Goal: Task Accomplishment & Management: Use online tool/utility

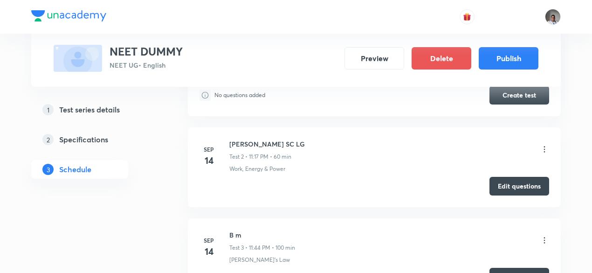
scroll to position [576, 0]
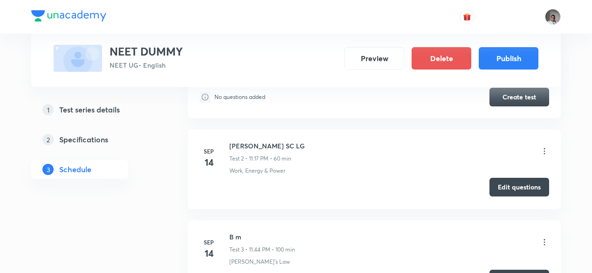
click at [521, 192] on button "Edit questions" at bounding box center [519, 187] width 60 height 19
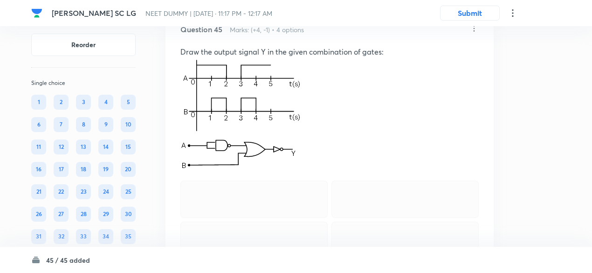
scroll to position [12314, 0]
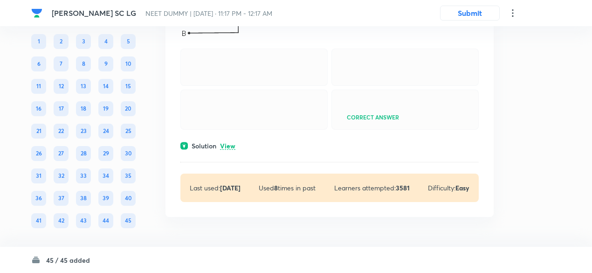
click at [228, 143] on p "View" at bounding box center [227, 146] width 15 height 7
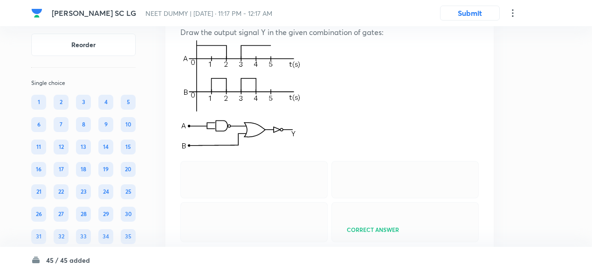
scroll to position [11957, 0]
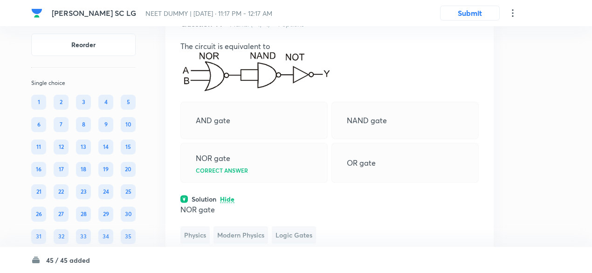
scroll to position [11665, 0]
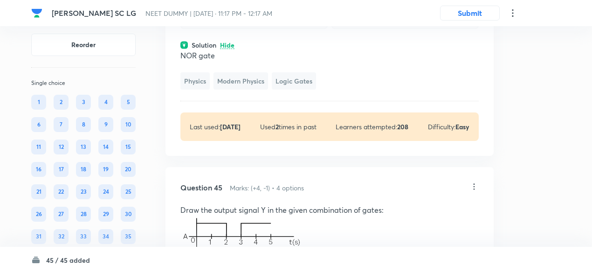
scroll to position [11887, 0]
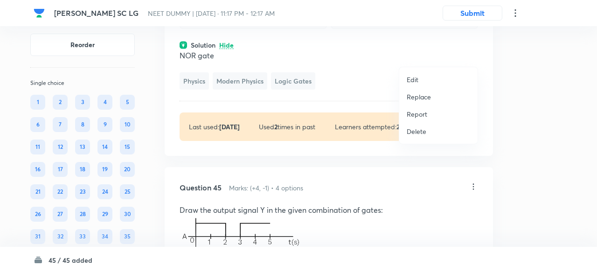
click at [423, 97] on p "Replace" at bounding box center [418, 97] width 24 height 10
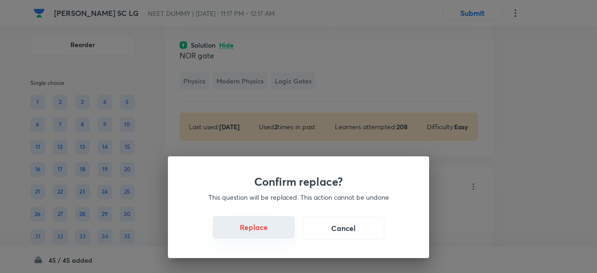
click at [259, 233] on button "Replace" at bounding box center [254, 227] width 82 height 22
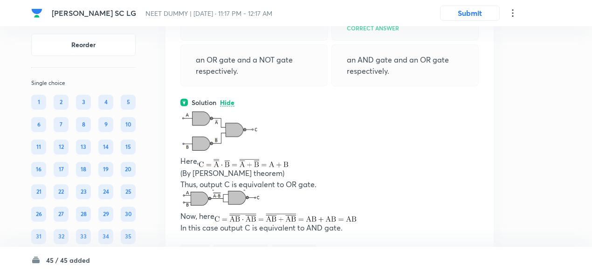
click at [259, 233] on div "Question 44 Marks: (+4, -1) • 4 options The combination of 'NAND' gates shown h…" at bounding box center [329, 88] width 328 height 478
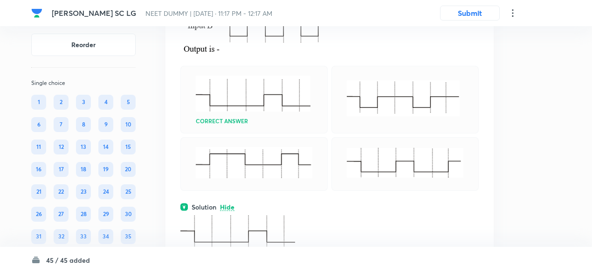
scroll to position [11379, 0]
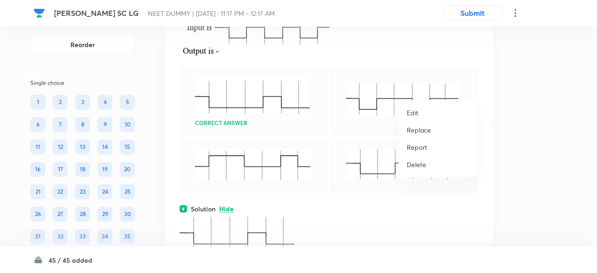
click at [426, 131] on p "Replace" at bounding box center [418, 130] width 24 height 10
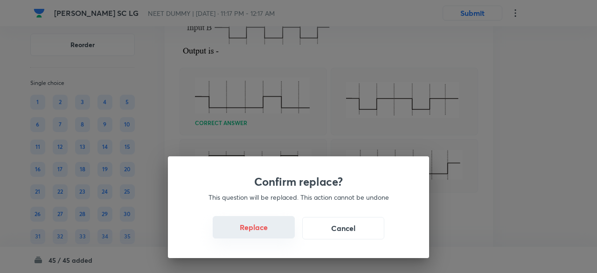
click at [262, 233] on button "Replace" at bounding box center [254, 227] width 82 height 22
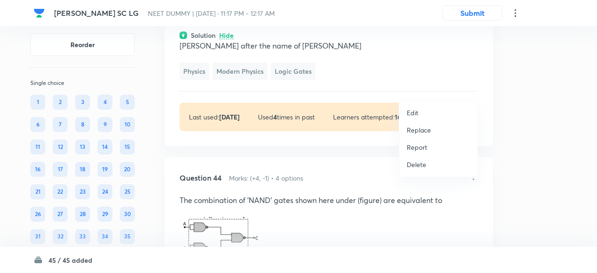
click at [426, 128] on p "Replace" at bounding box center [418, 130] width 24 height 10
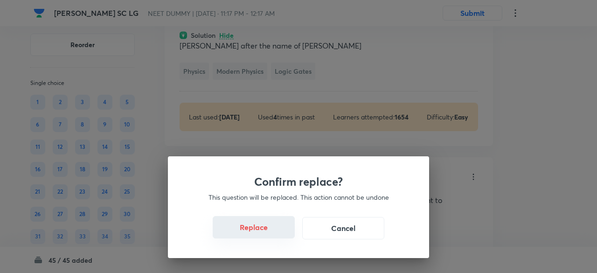
click at [260, 234] on button "Replace" at bounding box center [254, 227] width 82 height 22
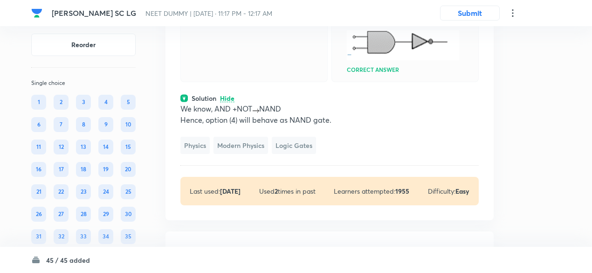
scroll to position [11347, 0]
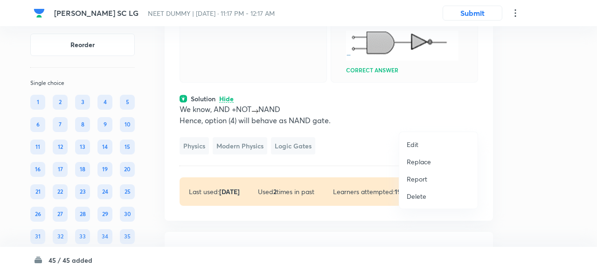
click at [424, 165] on p "Replace" at bounding box center [418, 162] width 24 height 10
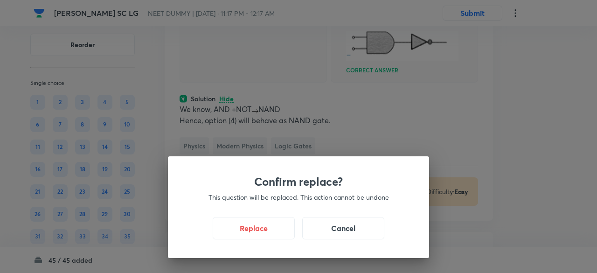
click at [268, 238] on div "Replace Cancel" at bounding box center [298, 228] width 216 height 22
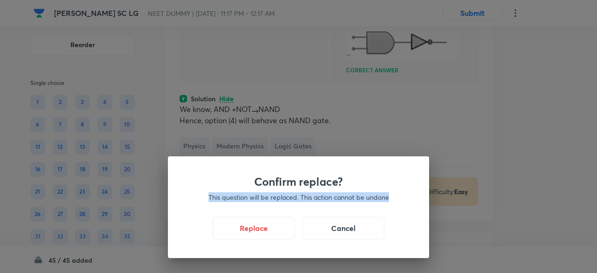
click at [268, 238] on div "Replace Cancel" at bounding box center [298, 228] width 216 height 22
click at [267, 232] on button "Replace" at bounding box center [254, 227] width 82 height 22
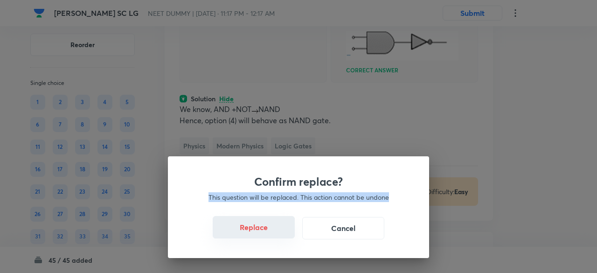
click at [267, 232] on button "Replace" at bounding box center [254, 227] width 82 height 22
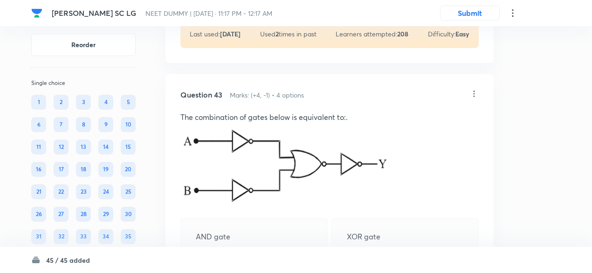
scroll to position [11181, 0]
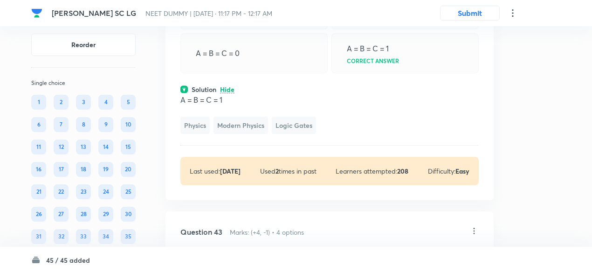
scroll to position [11089, 0]
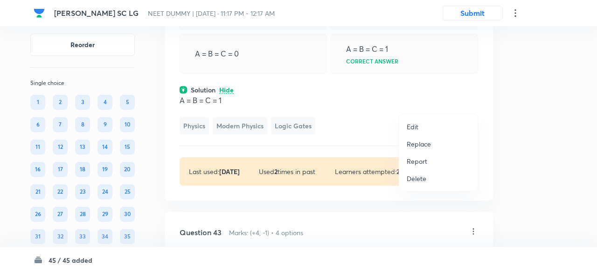
click at [419, 144] on p "Replace" at bounding box center [418, 144] width 24 height 10
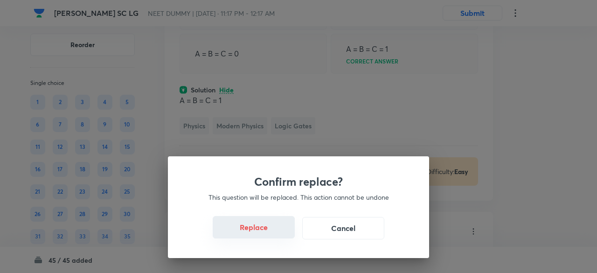
click at [259, 233] on button "Replace" at bounding box center [254, 227] width 82 height 22
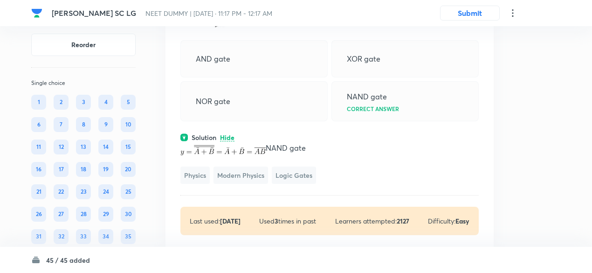
scroll to position [11116, 0]
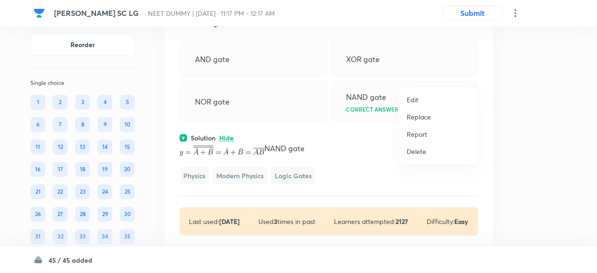
click at [427, 114] on p "Replace" at bounding box center [418, 117] width 24 height 10
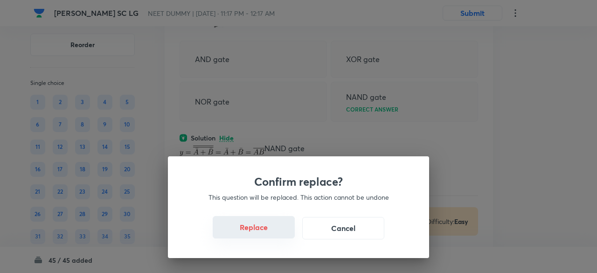
click at [268, 230] on button "Replace" at bounding box center [254, 227] width 82 height 22
click at [271, 235] on button "Replace" at bounding box center [254, 227] width 82 height 22
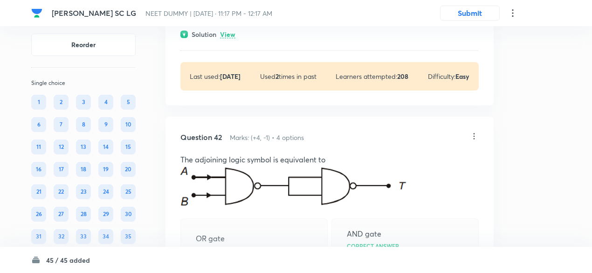
scroll to position [10894, 0]
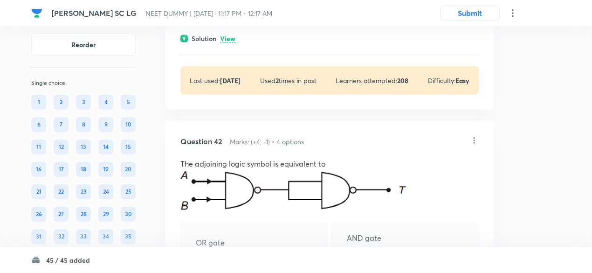
click at [231, 42] on p "View" at bounding box center [227, 38] width 15 height 7
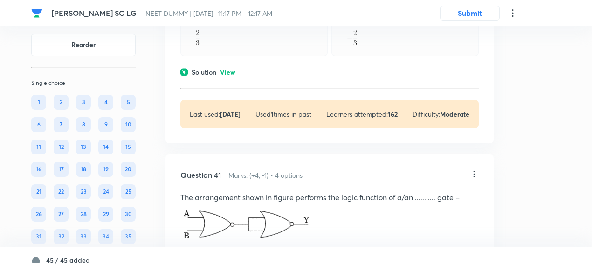
scroll to position [10582, 0]
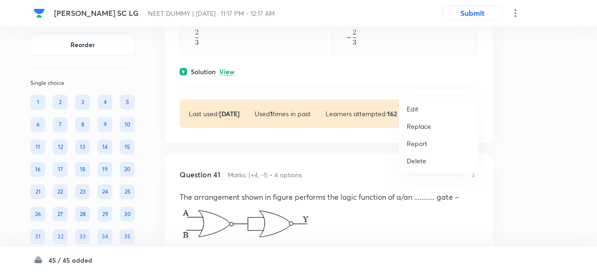
click at [425, 127] on p "Replace" at bounding box center [418, 126] width 24 height 10
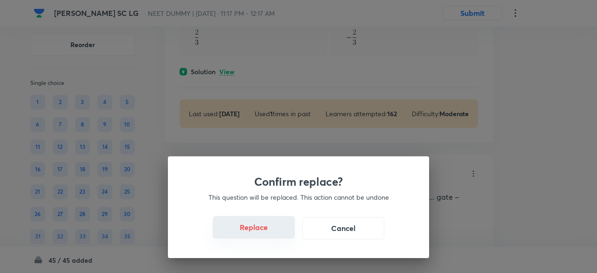
click at [263, 236] on button "Replace" at bounding box center [254, 227] width 82 height 22
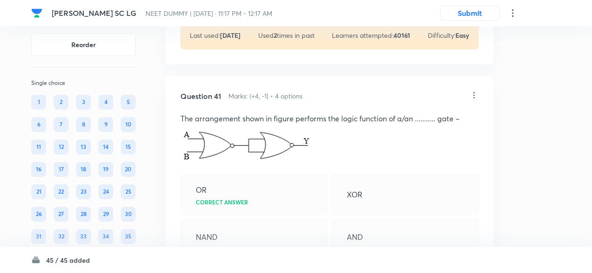
scroll to position [10723, 0]
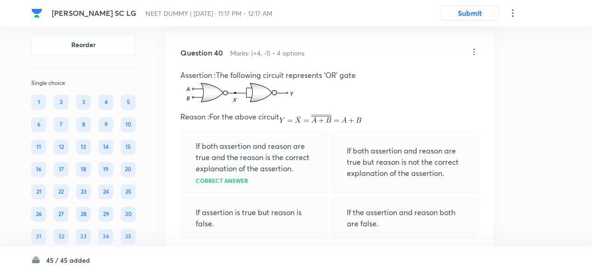
scroll to position [10402, 0]
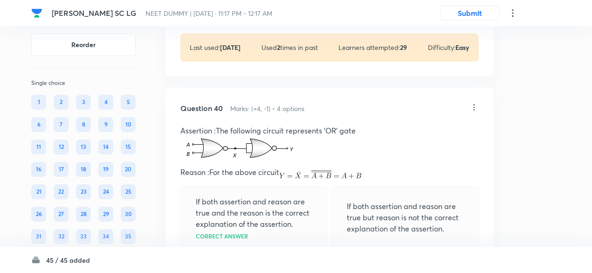
click at [233, 9] on p "View" at bounding box center [227, 5] width 15 height 7
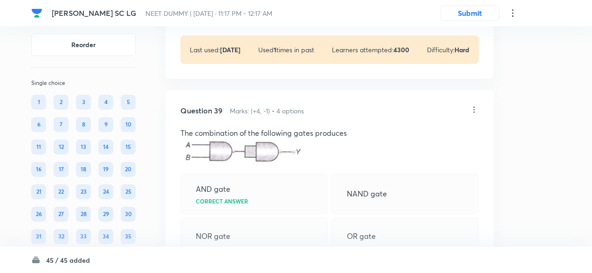
scroll to position [10136, 0]
click at [231, 12] on p "View" at bounding box center [227, 8] width 15 height 7
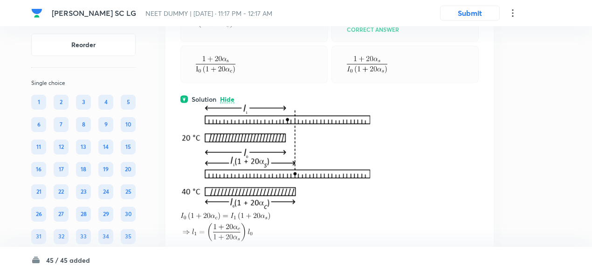
scroll to position [10044, 0]
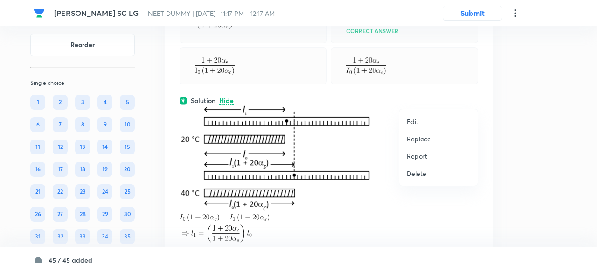
click at [433, 140] on li "Replace" at bounding box center [438, 138] width 78 height 17
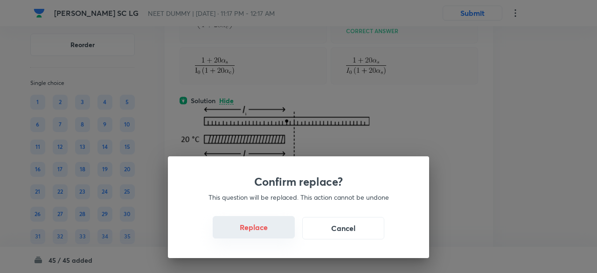
click at [268, 234] on button "Replace" at bounding box center [254, 227] width 82 height 22
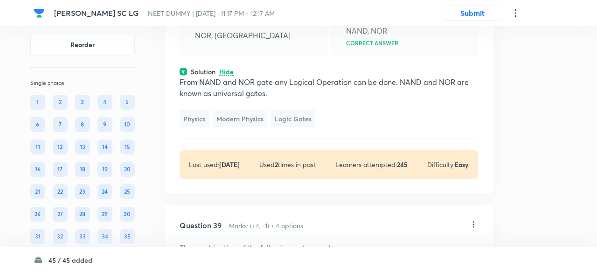
click at [268, 234] on div "Confirm replace? This question will be replaced. This action cannot be undone R…" at bounding box center [298, 136] width 597 height 273
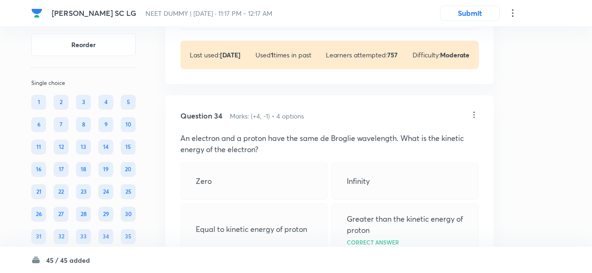
scroll to position [8881, 0]
